Goal: Information Seeking & Learning: Learn about a topic

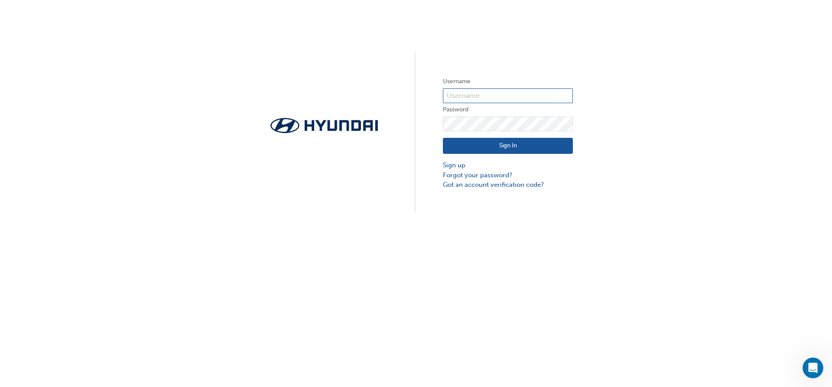
click at [507, 90] on input "text" at bounding box center [508, 95] width 130 height 15
click at [512, 95] on input "text" at bounding box center [508, 95] width 130 height 15
type input "37038"
click button "Sign In" at bounding box center [508, 146] width 130 height 16
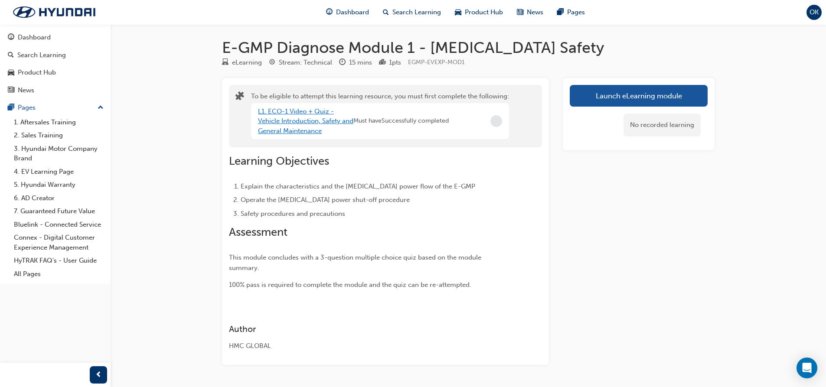
click at [290, 112] on link "L1. ECO-1 Video + Quiz - Vehicle Introduction, Safety and General Maintenance" at bounding box center [305, 121] width 95 height 27
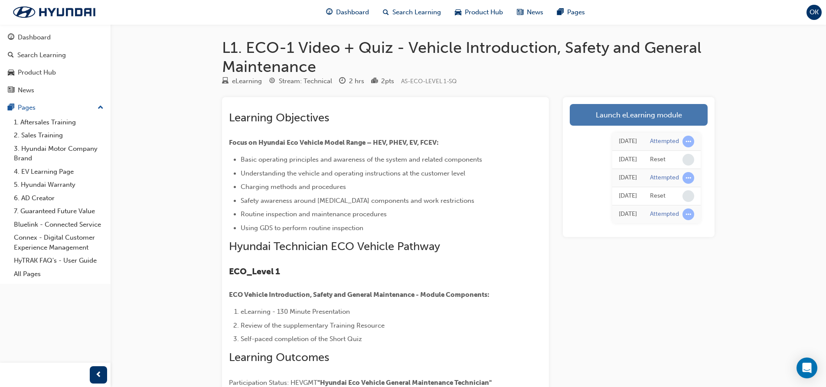
click at [652, 111] on link "Launch eLearning module" at bounding box center [639, 115] width 138 height 22
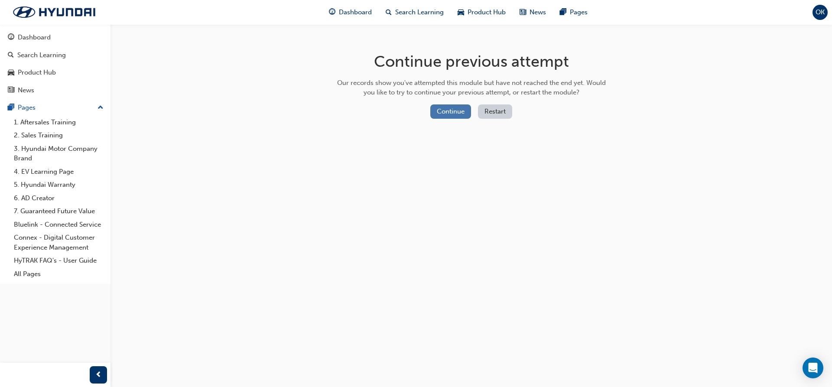
click at [461, 109] on button "Continue" at bounding box center [450, 111] width 41 height 14
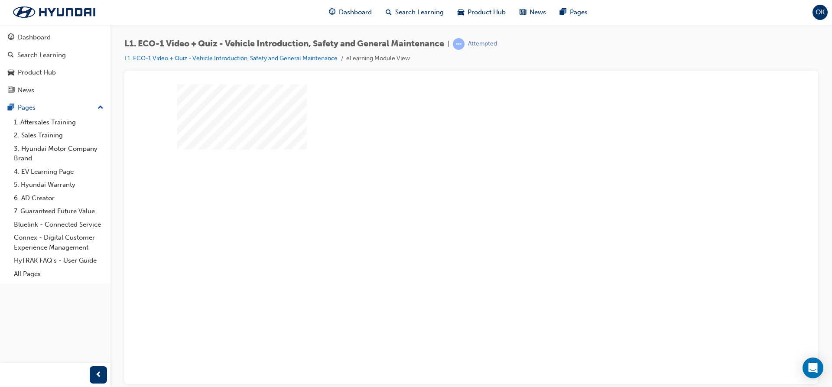
click at [447, 209] on div "play" at bounding box center [447, 209] width 0 height 0
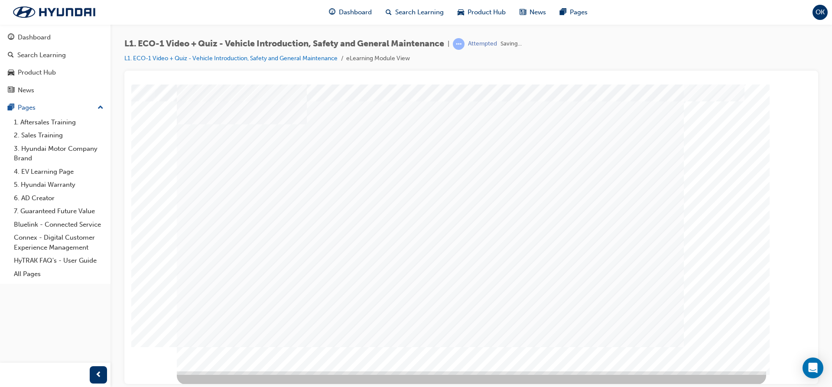
scroll to position [26, 0]
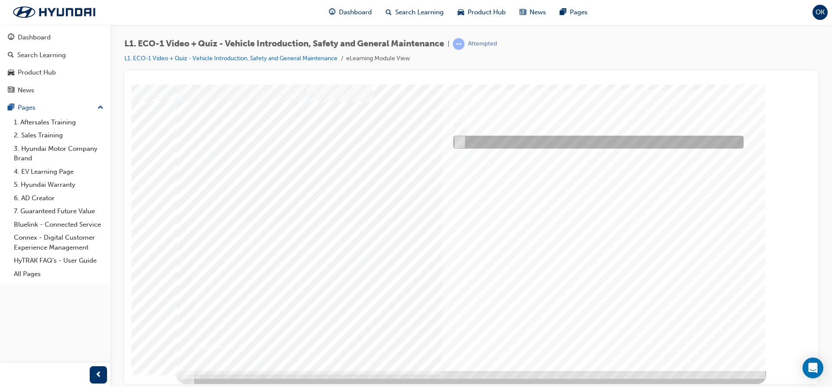
click at [457, 139] on input "No" at bounding box center [458, 142] width 10 height 10
radio input "true"
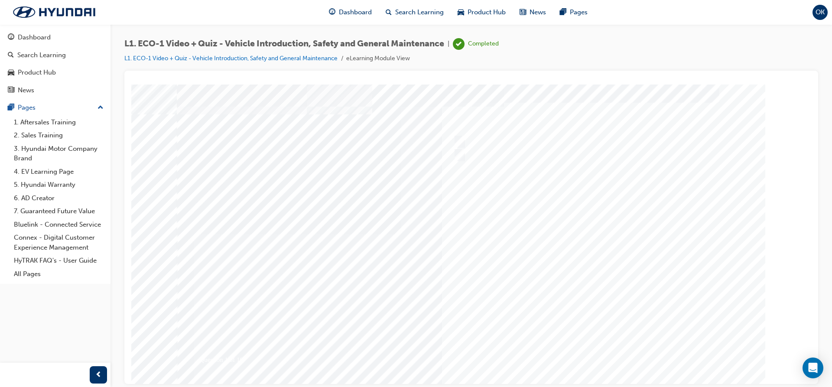
scroll to position [0, 0]
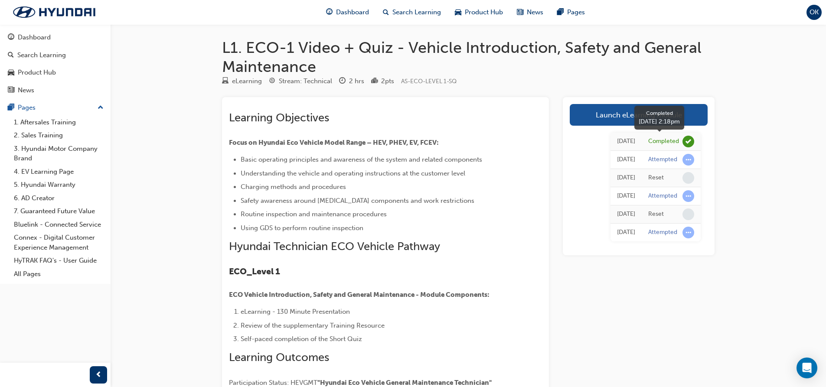
click at [652, 141] on div "Completed" at bounding box center [663, 141] width 31 height 8
click at [684, 142] on span "learningRecordVerb_COMPLETE-icon" at bounding box center [688, 142] width 12 height 12
click at [607, 114] on link "Launch eLearning module" at bounding box center [639, 115] width 138 height 22
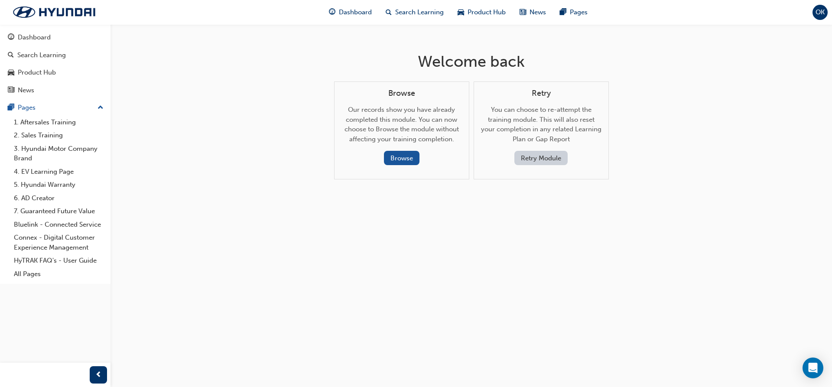
click at [561, 158] on button "Retry Module" at bounding box center [541, 158] width 53 height 14
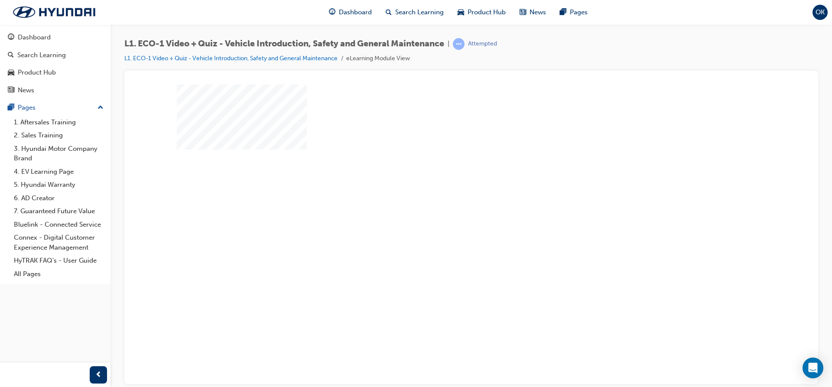
click at [447, 209] on div "play" at bounding box center [447, 209] width 0 height 0
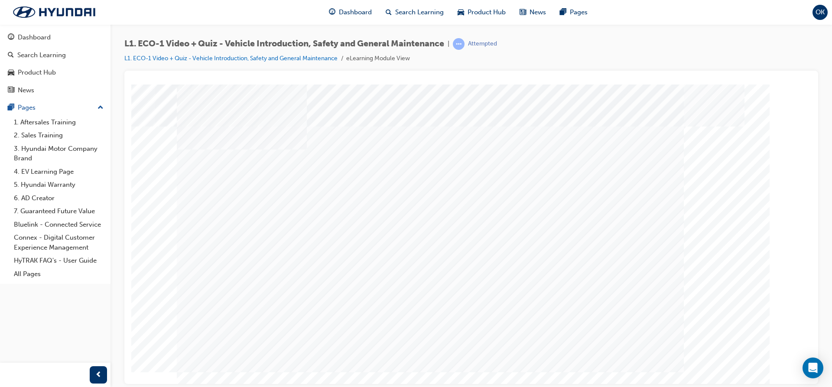
scroll to position [26, 0]
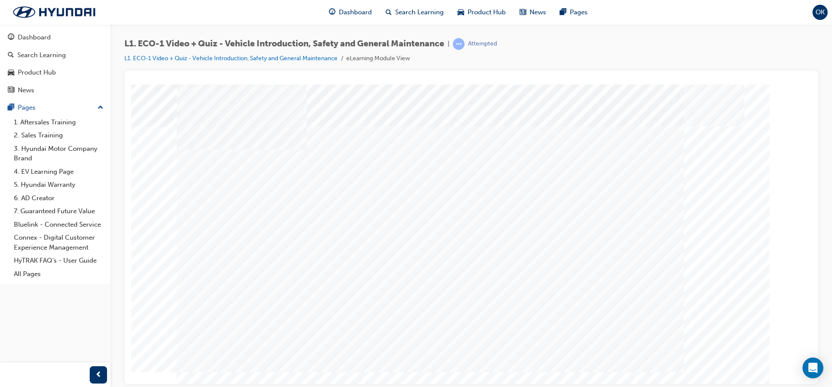
scroll to position [0, 0]
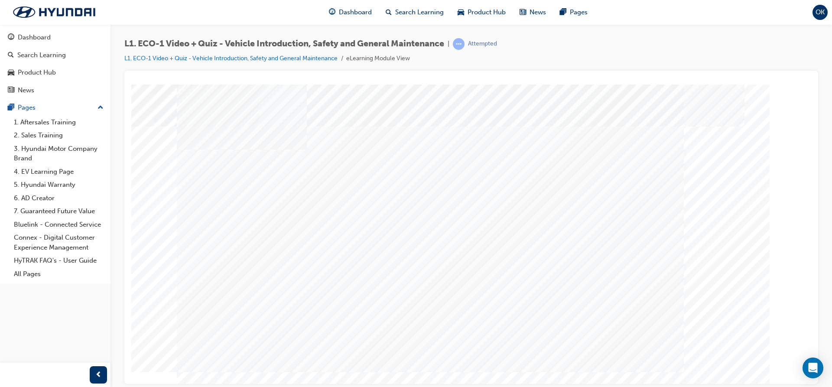
scroll to position [0, 0]
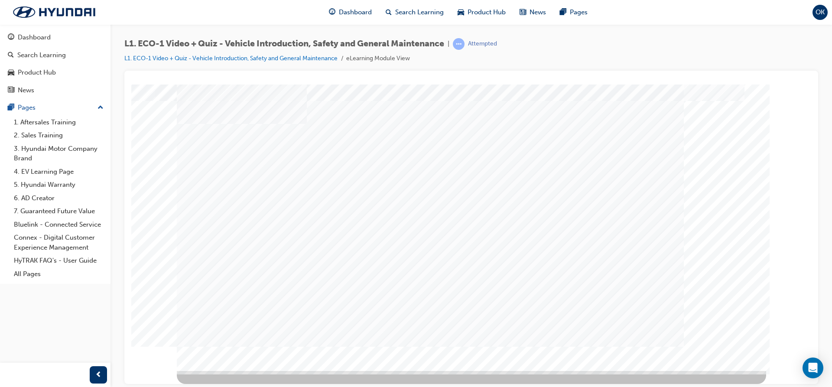
click at [494, 99] on iframe at bounding box center [471, 254] width 413 height 310
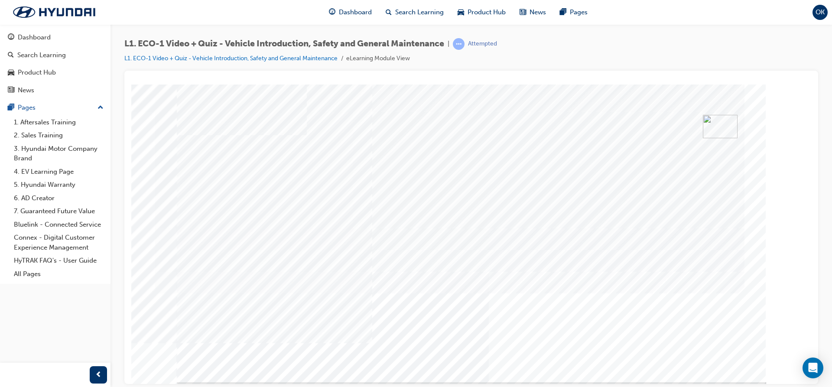
scroll to position [26, 0]
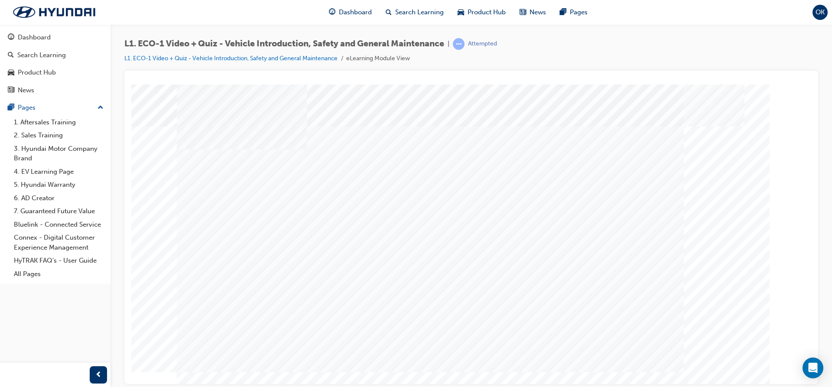
scroll to position [0, 0]
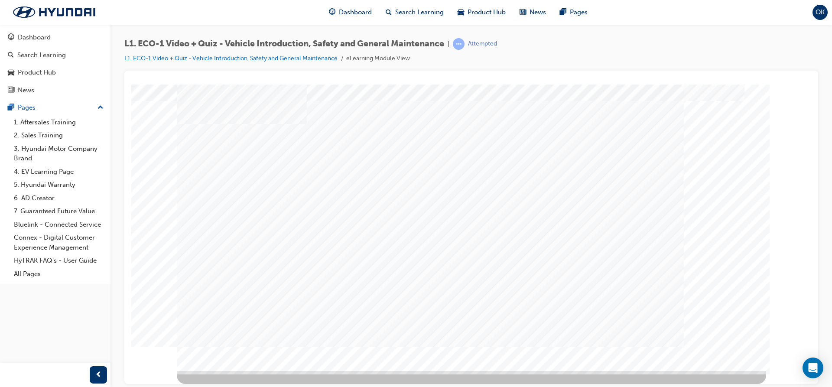
click at [822, 18] on div "OK" at bounding box center [820, 12] width 15 height 15
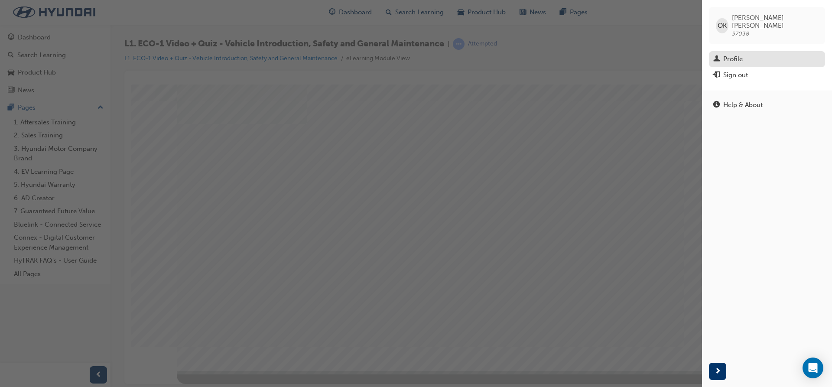
click at [732, 54] on div "Profile" at bounding box center [734, 59] width 20 height 10
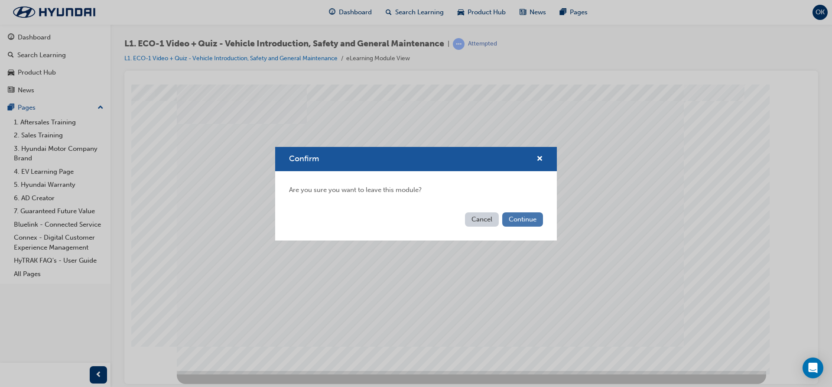
click at [522, 219] on button "Continue" at bounding box center [522, 219] width 41 height 14
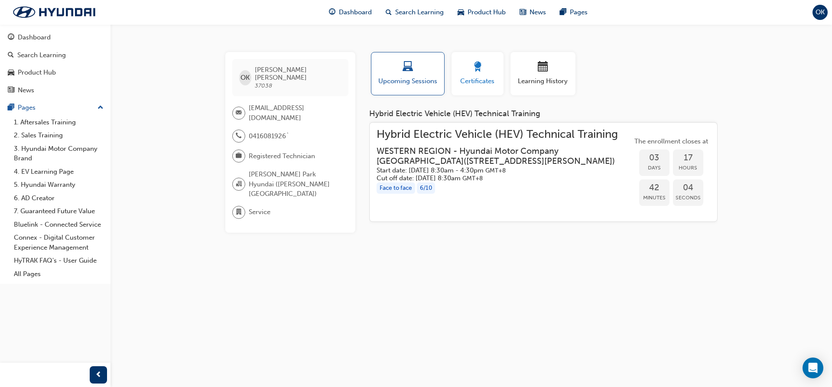
click at [492, 75] on div "Certificates" at bounding box center [477, 74] width 39 height 25
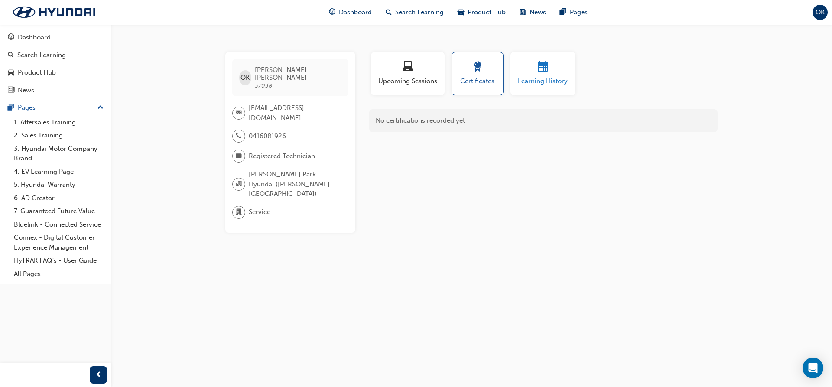
click at [551, 69] on div "button" at bounding box center [543, 68] width 52 height 13
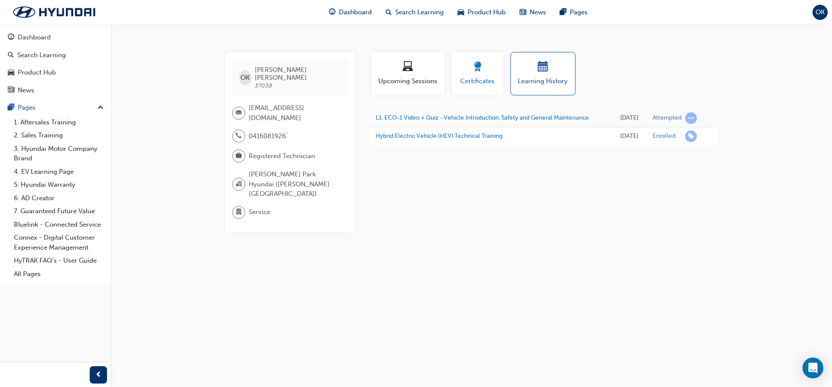
click at [477, 85] on span "Certificates" at bounding box center [477, 81] width 39 height 10
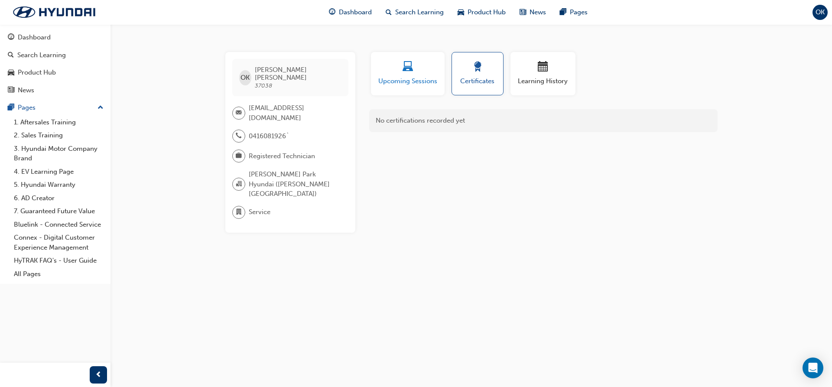
click at [421, 73] on div "button" at bounding box center [408, 68] width 61 height 13
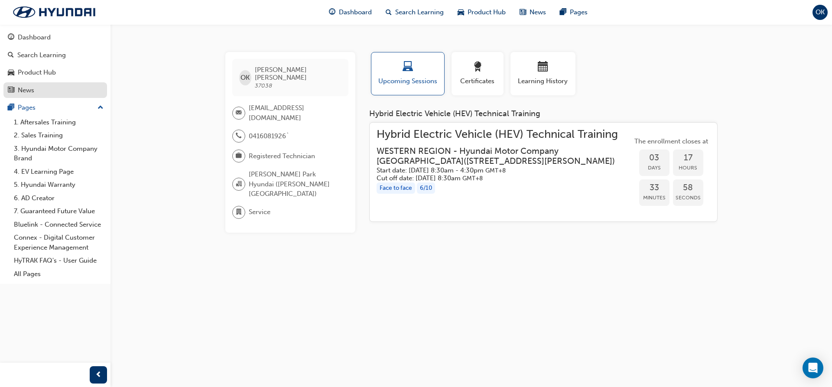
click at [29, 86] on div "News" at bounding box center [26, 90] width 16 height 10
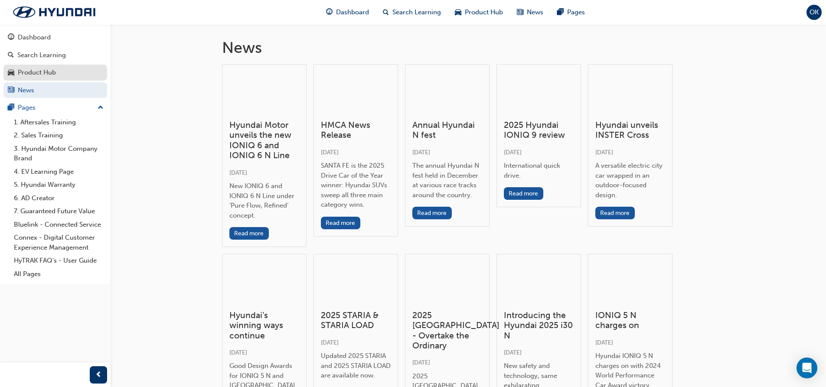
click at [34, 68] on div "Product Hub" at bounding box center [37, 73] width 38 height 10
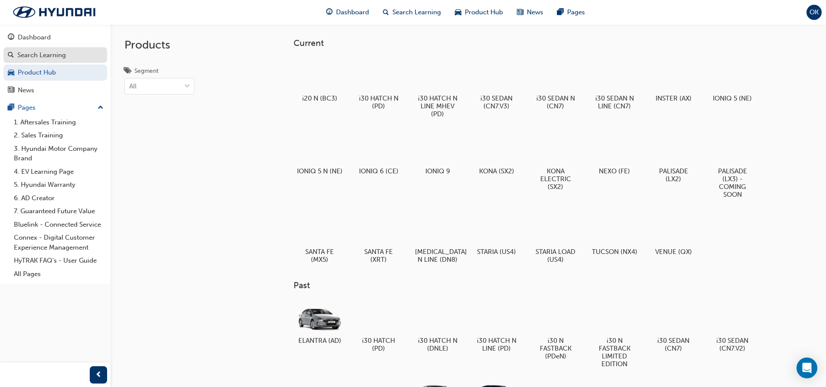
click at [66, 52] on div "Search Learning" at bounding box center [55, 55] width 95 height 11
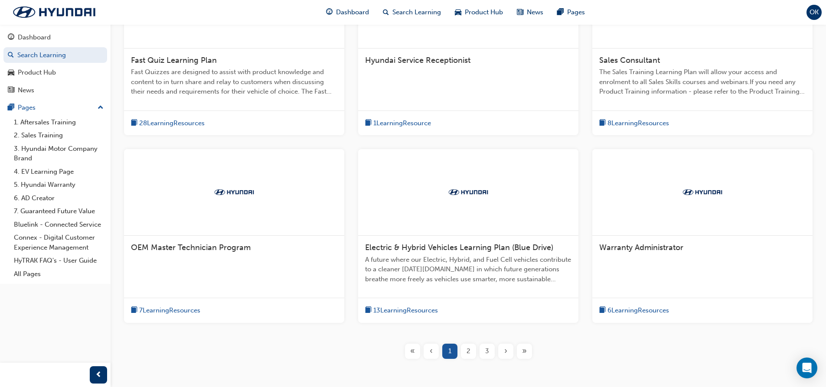
scroll to position [260, 0]
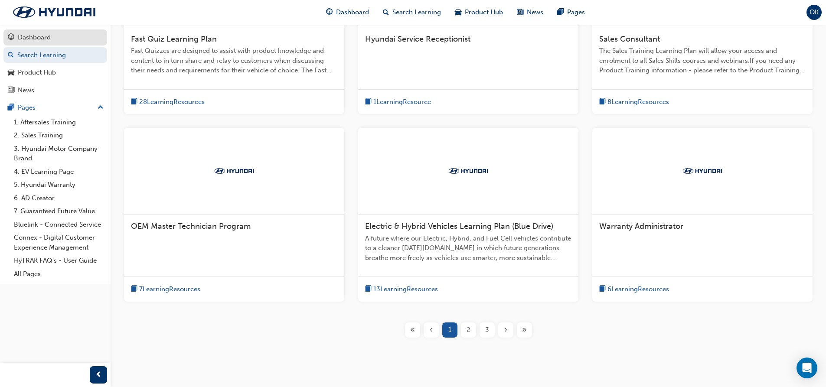
click at [71, 42] on div "Dashboard" at bounding box center [55, 37] width 95 height 11
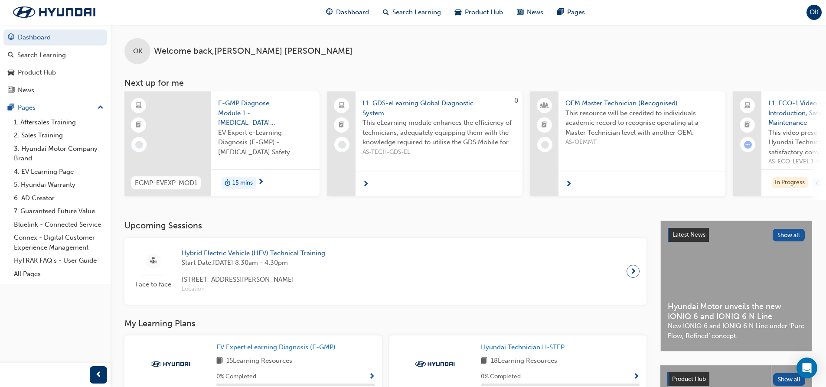
click at [545, 328] on h3 "My Learning Plans" at bounding box center [385, 324] width 522 height 10
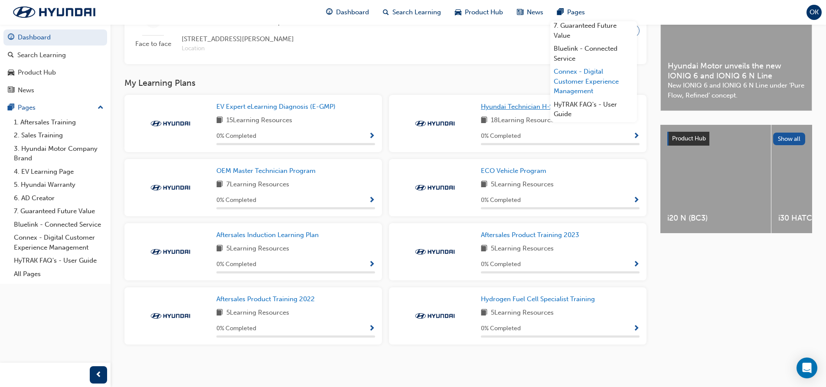
scroll to position [103, 0]
click at [820, 7] on button "OK" at bounding box center [813, 12] width 15 height 15
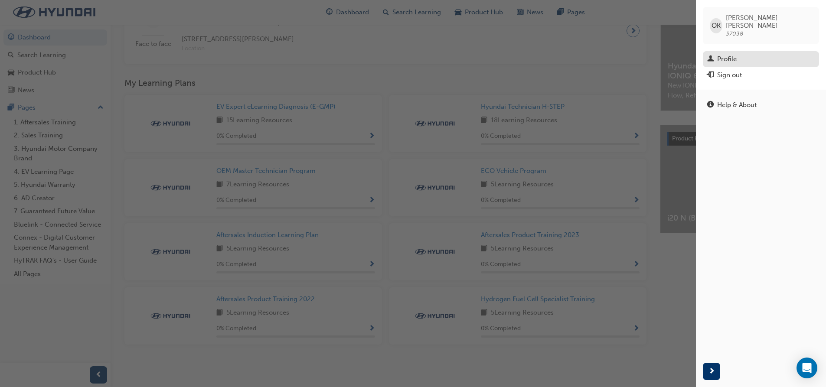
click at [740, 54] on div "Profile" at bounding box center [761, 59] width 108 height 11
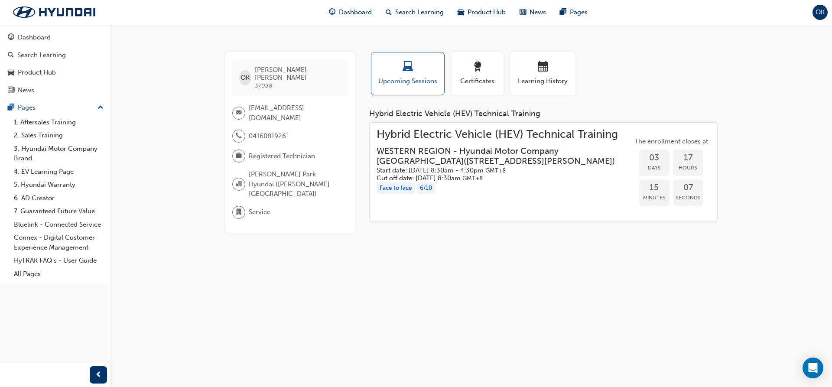
click at [271, 69] on span "Osama Khalid" at bounding box center [298, 74] width 86 height 16
drag, startPoint x: 259, startPoint y: 268, endPoint x: 261, endPoint y: 252, distance: 16.1
click at [260, 267] on div "OK Osama Khalid 37038 iammuk@outlook.com 0416081926` Registered Technician Osbo…" at bounding box center [416, 193] width 832 height 387
click at [258, 207] on span "Service" at bounding box center [260, 212] width 22 height 10
click at [271, 170] on span "Osborne Park Hyundai (Osborne Park)" at bounding box center [295, 184] width 93 height 29
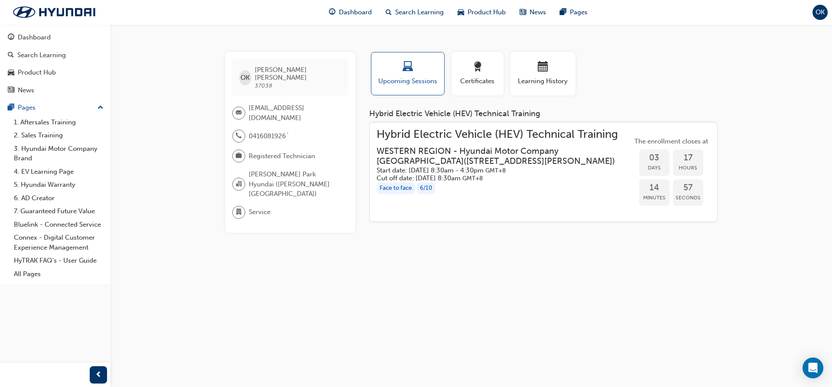
click at [191, 140] on div "OK Osama Khalid 37038 iammuk@outlook.com 0416081926` Registered Technician Osbo…" at bounding box center [416, 193] width 832 height 387
click at [477, 140] on span "Hybrid Electric Vehicle (HEV) Technical Training" at bounding box center [505, 135] width 256 height 10
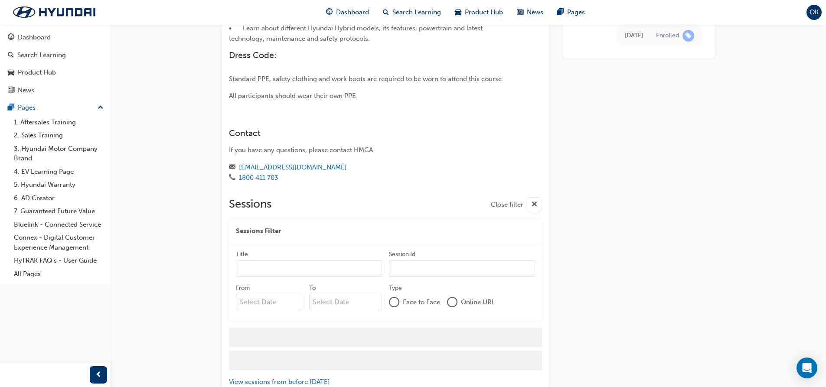
scroll to position [1352, 0]
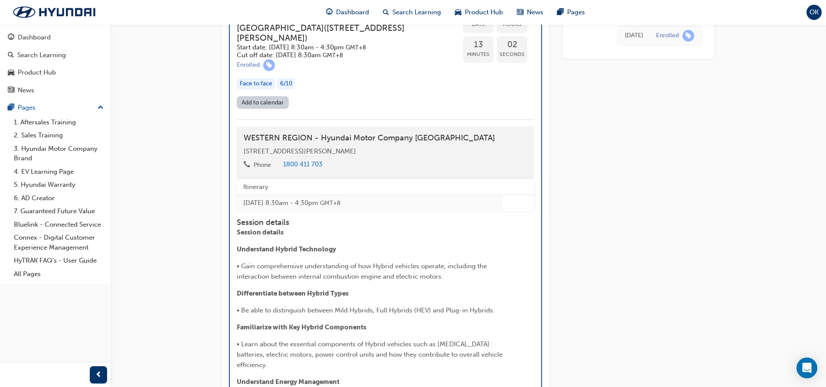
click at [287, 90] on div "6 / 10" at bounding box center [286, 84] width 18 height 12
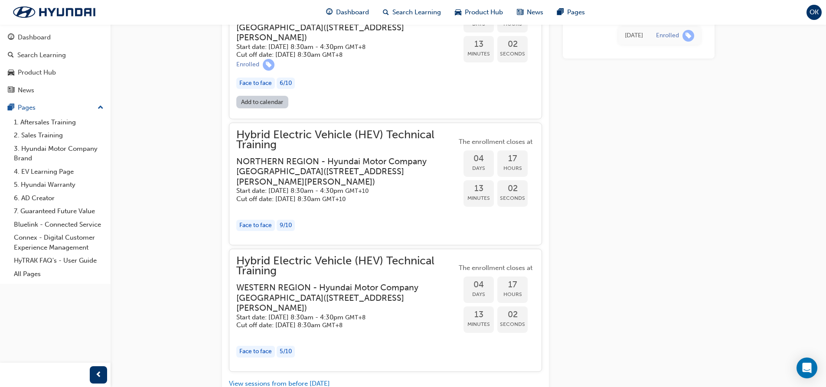
scroll to position [1351, 0]
click at [287, 90] on div "6 / 10" at bounding box center [286, 84] width 18 height 12
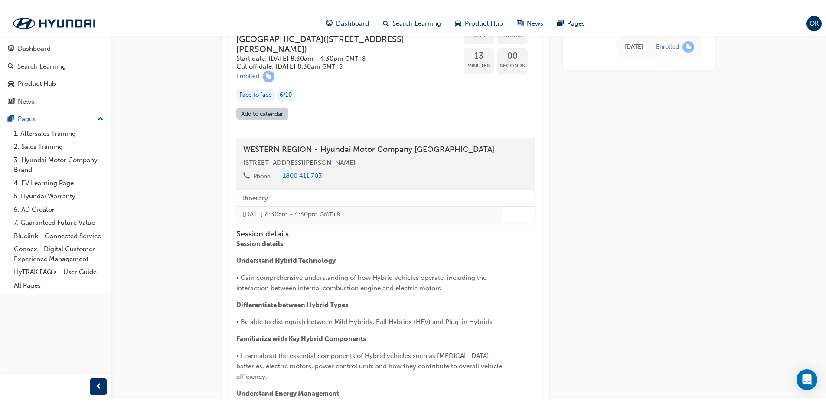
scroll to position [1308, 0]
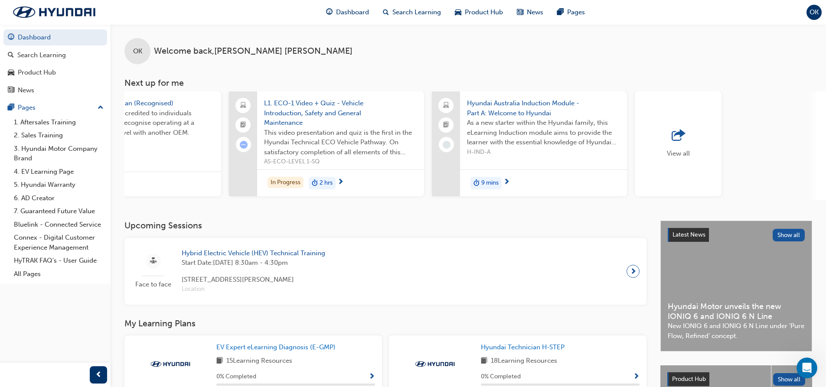
scroll to position [0, 515]
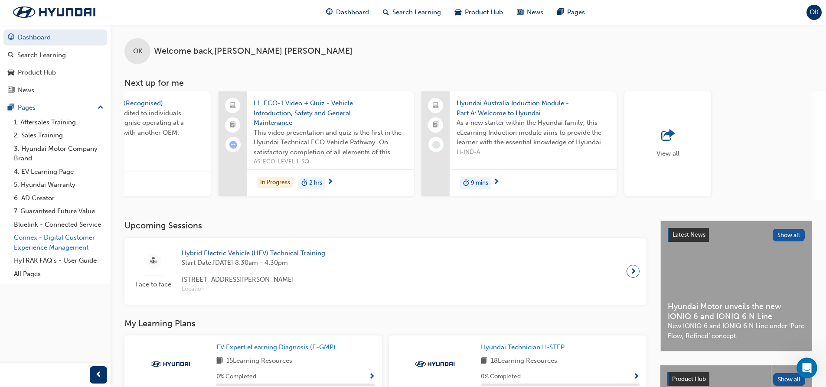
click at [76, 243] on link "Connex - Digital Customer Experience Management" at bounding box center [58, 242] width 97 height 23
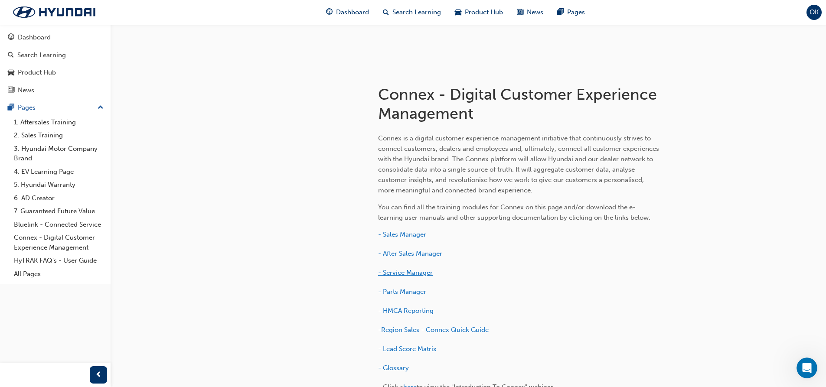
scroll to position [173, 0]
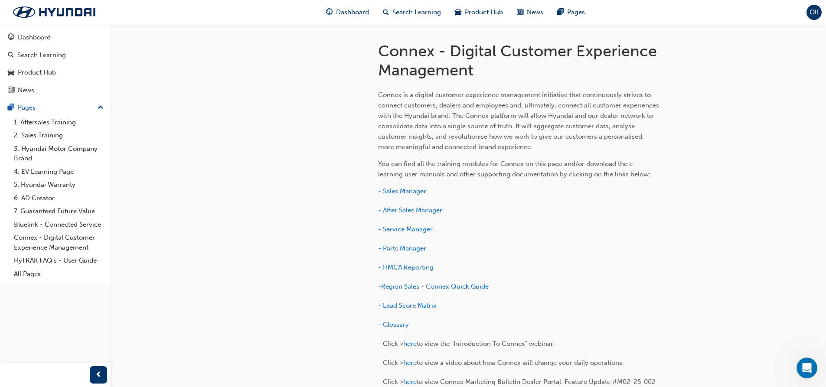
click at [421, 228] on span "- Service Manager" at bounding box center [405, 229] width 55 height 8
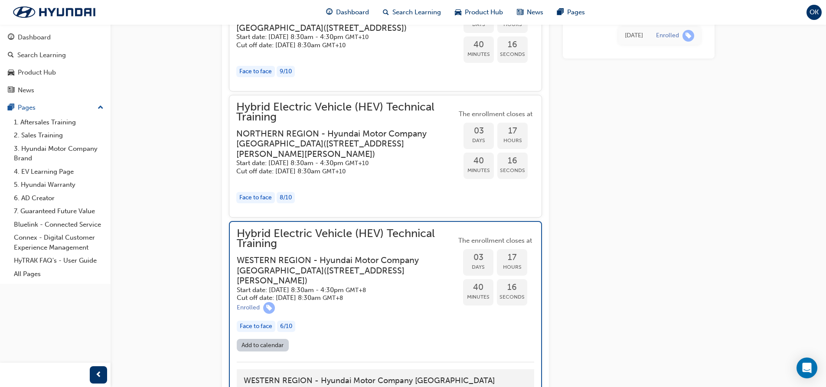
scroll to position [1228, 0]
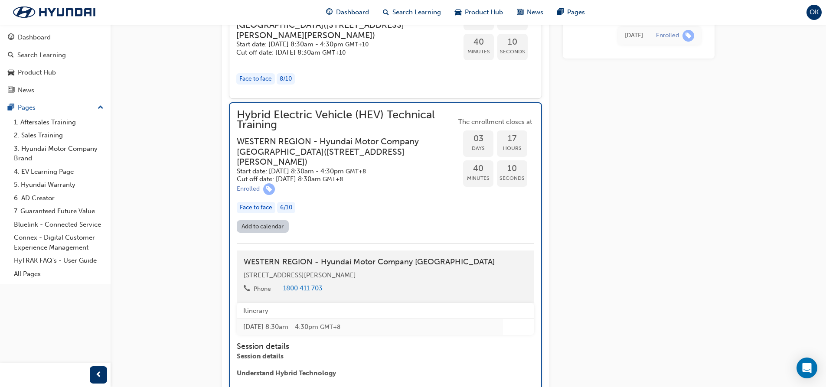
click at [287, 214] on div "6 / 10" at bounding box center [286, 208] width 18 height 12
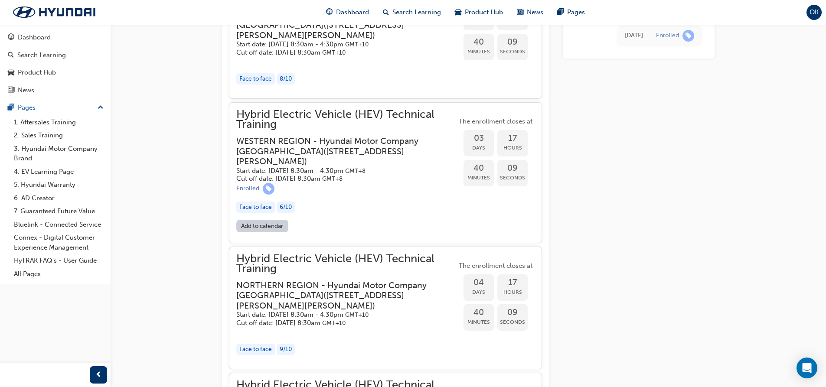
click at [289, 213] on div "6 / 10" at bounding box center [286, 208] width 18 height 12
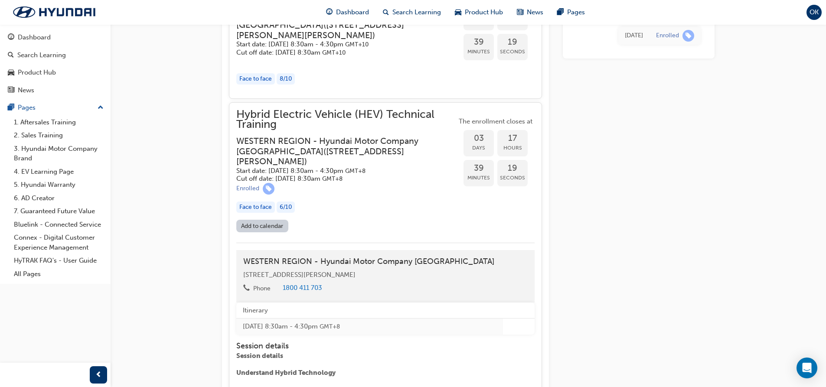
click at [319, 150] on div "Hybrid Electric Vehicle (HEV) Technical Training WESTERN REGION - Hyundai Motor…" at bounding box center [346, 146] width 220 height 73
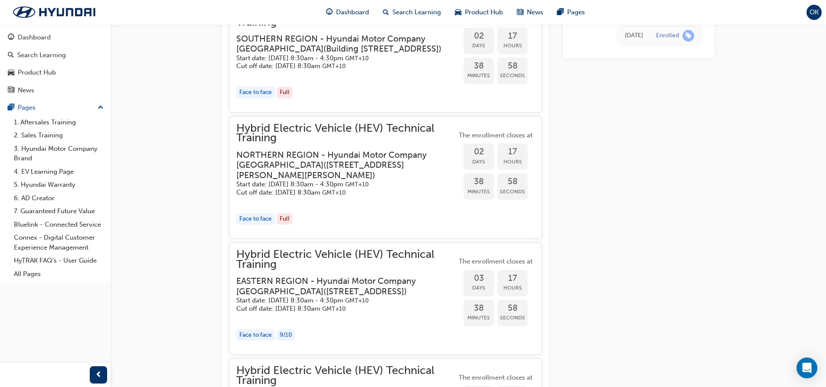
scroll to position [759, 0]
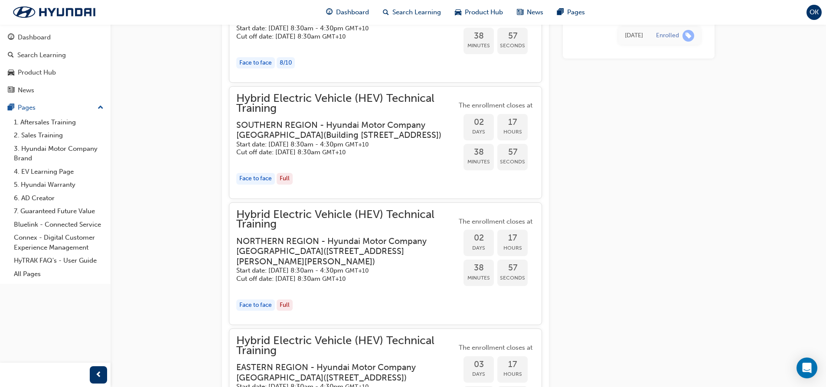
click at [285, 185] on div "Full" at bounding box center [285, 179] width 16 height 12
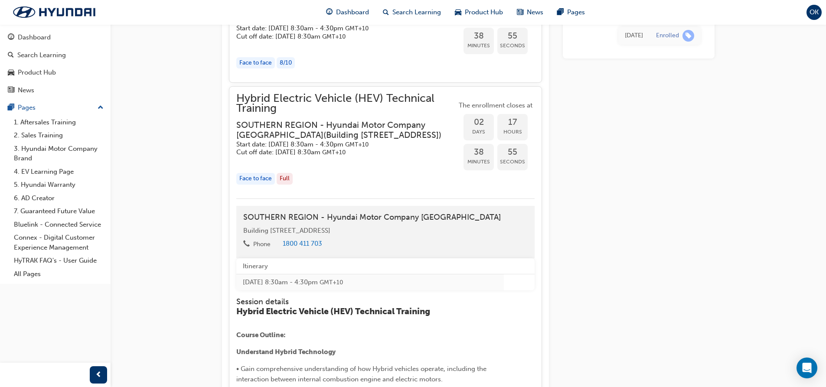
click at [286, 185] on div "Full" at bounding box center [285, 179] width 16 height 12
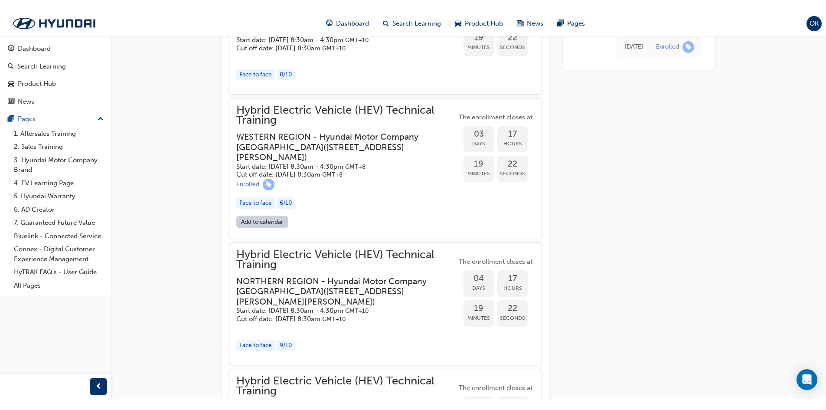
scroll to position [1236, 0]
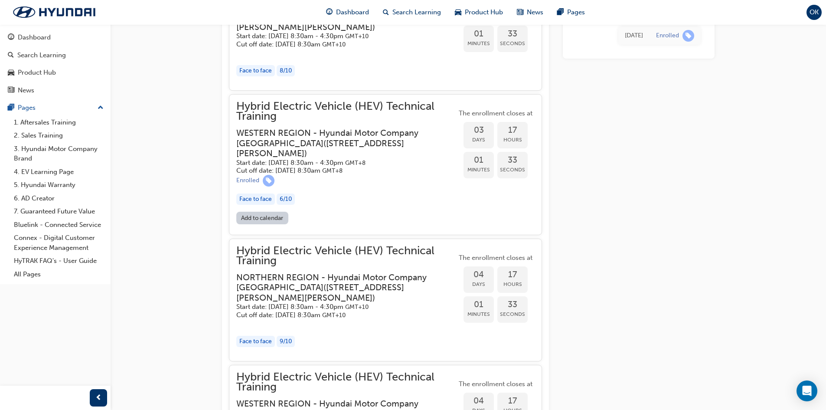
click at [371, 143] on div "Hybrid Electric Vehicle (HEV) Technical Training WESTERN REGION - Hyundai Motor…" at bounding box center [346, 137] width 220 height 73
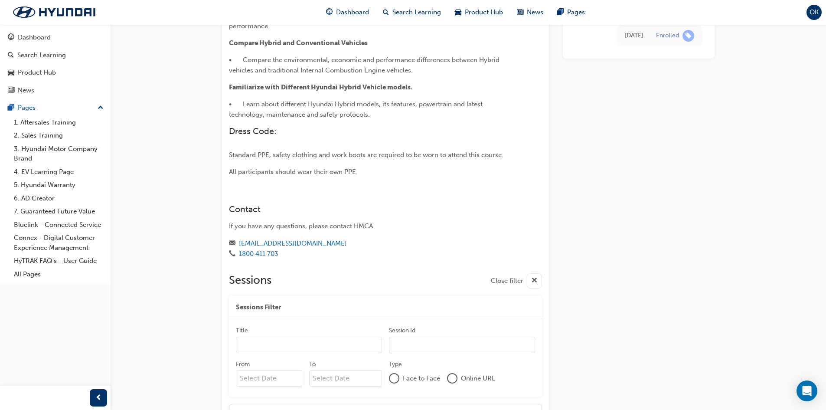
scroll to position [0, 0]
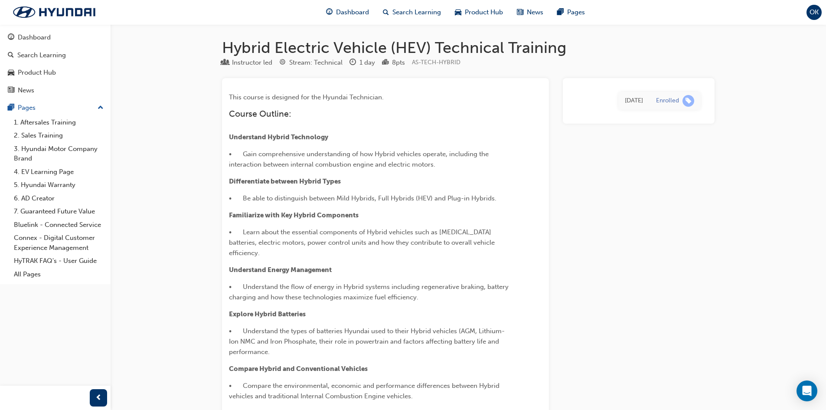
click at [814, 15] on span "OK" at bounding box center [813, 12] width 9 height 10
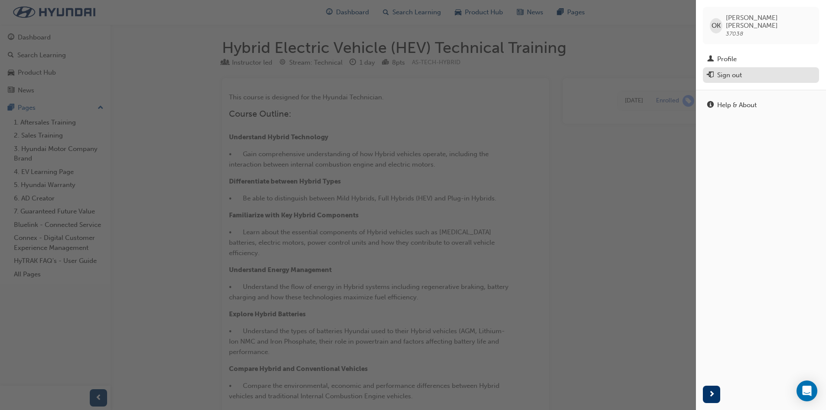
click at [727, 73] on button "Sign out" at bounding box center [761, 75] width 116 height 16
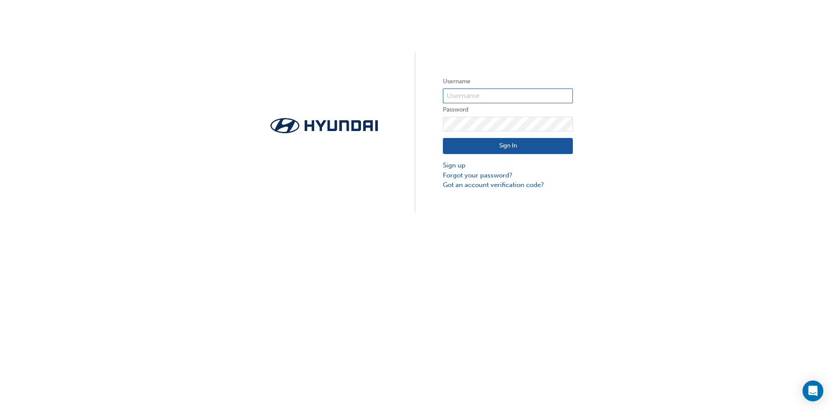
click at [493, 90] on input "text" at bounding box center [508, 95] width 130 height 15
type input "37038"
